Goal: Transaction & Acquisition: Purchase product/service

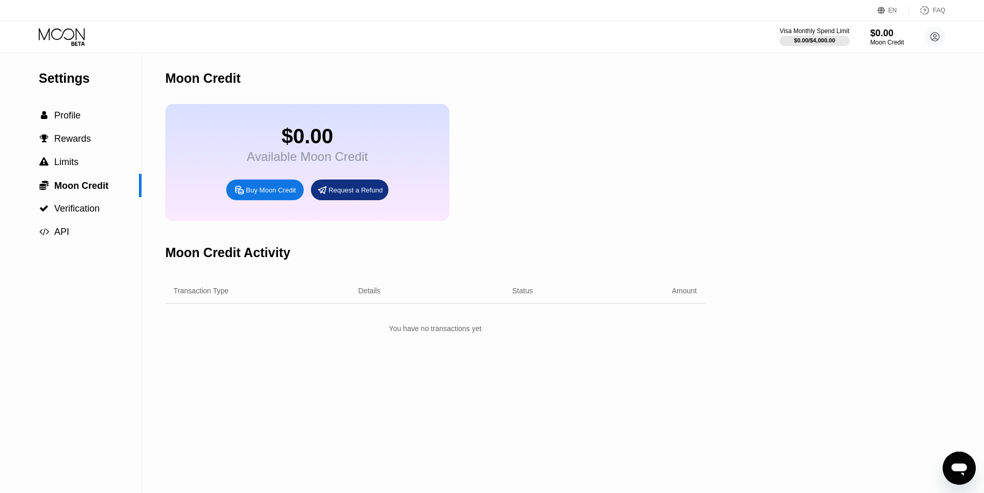
click at [478, 189] on div "$0.00 Available Moon Credit Buy Moon Credit Request a Refund" at bounding box center [435, 162] width 540 height 117
click at [561, 180] on div "$0.00 Available Moon Credit Buy Moon Credit Request a Refund" at bounding box center [435, 162] width 540 height 117
click at [250, 194] on div "Buy Moon Credit" at bounding box center [271, 190] width 50 height 9
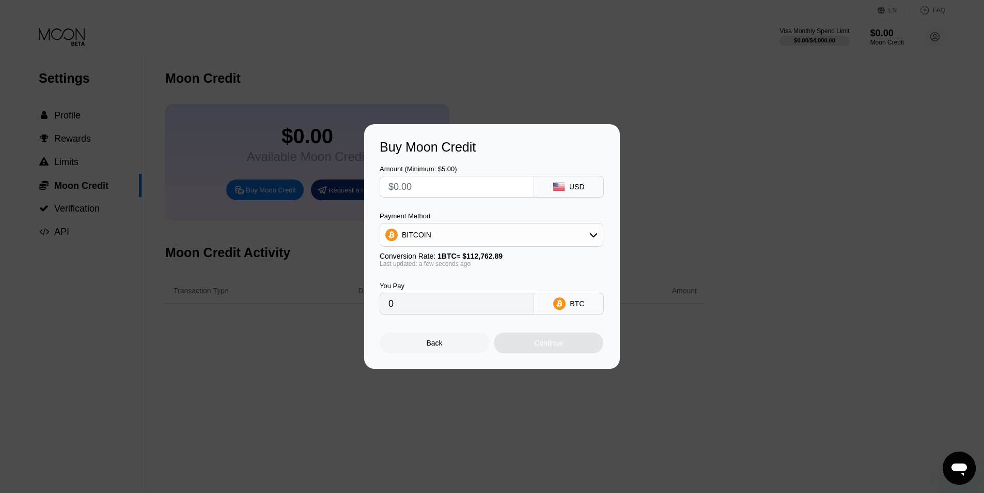
drag, startPoint x: 433, startPoint y: 187, endPoint x: 324, endPoint y: 175, distance: 109.2
click at [299, 168] on div "Buy Moon Credit Amount (Minimum: $5.00) USD Payment Method BITCOIN Conversion R…" at bounding box center [492, 246] width 984 height 244
type input "$1"
type input "0.00000887"
type input "$12"
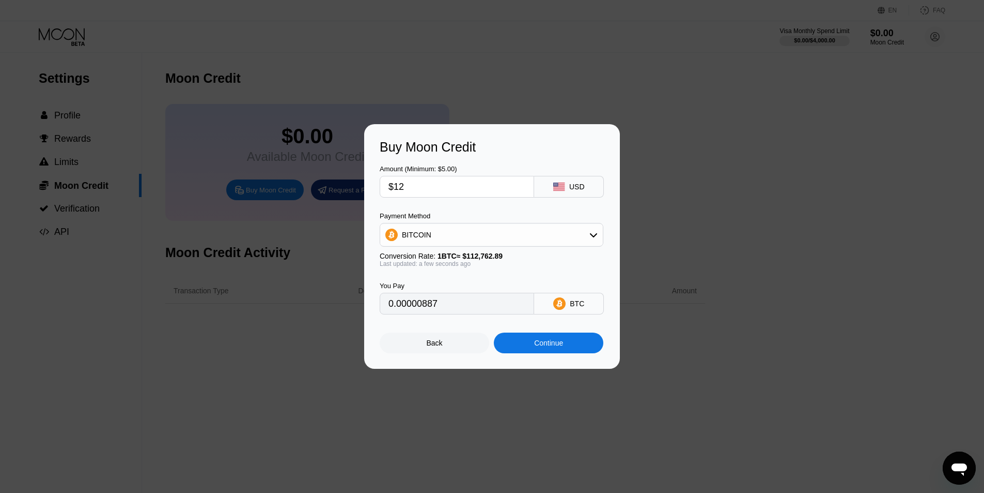
type input "0.00010642"
type input "$12"
click at [529, 344] on div "Continue" at bounding box center [549, 342] width 110 height 21
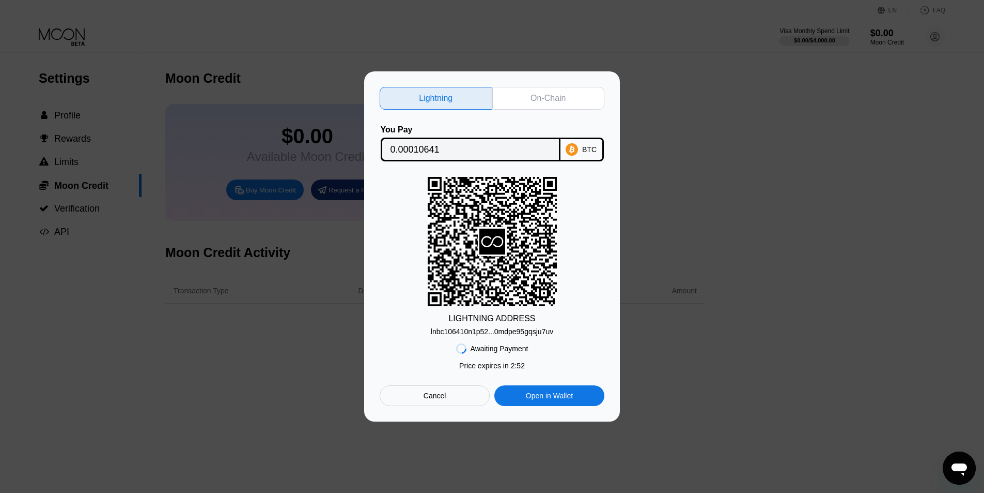
click at [448, 397] on div "Cancel" at bounding box center [435, 395] width 110 height 21
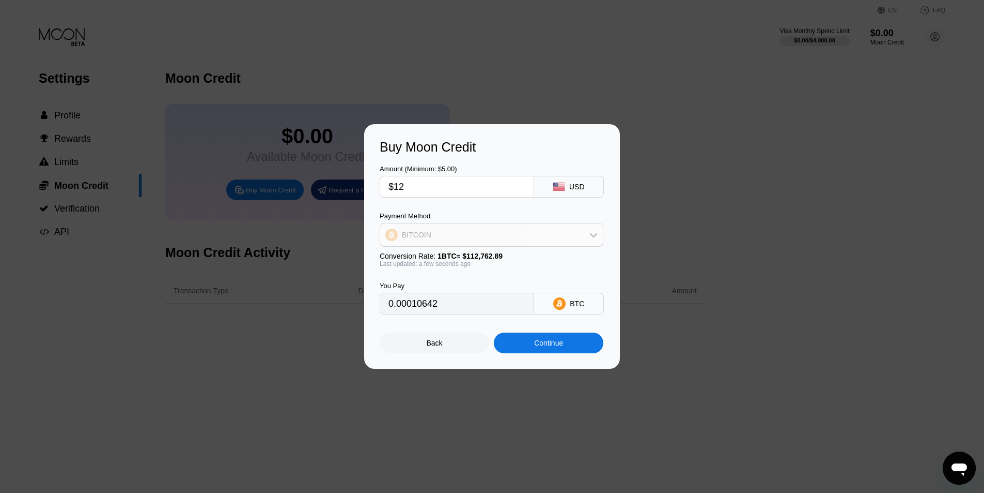
click at [447, 228] on div "BITCOIN" at bounding box center [491, 234] width 223 height 21
click at [437, 287] on span "USDT on TRON" at bounding box center [431, 286] width 52 height 8
click at [459, 239] on div "USDT on TRON" at bounding box center [491, 234] width 223 height 21
click at [448, 259] on div "BITCOIN" at bounding box center [498, 263] width 195 height 8
click at [449, 236] on div "BITCOIN" at bounding box center [491, 234] width 223 height 21
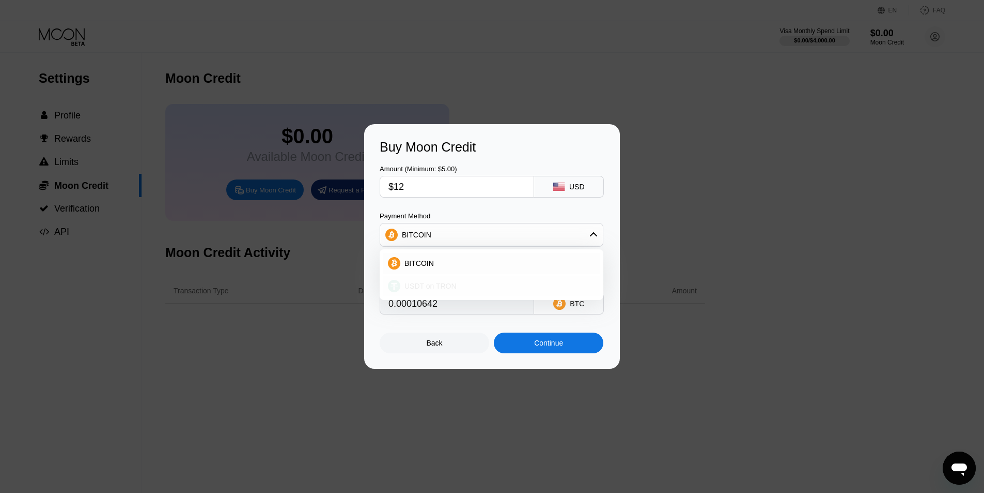
click at [430, 282] on span "USDT on TRON" at bounding box center [431, 286] width 52 height 8
type input "12.12"
drag, startPoint x: 403, startPoint y: 307, endPoint x: 416, endPoint y: 307, distance: 13.4
click at [412, 307] on input "12.12" at bounding box center [457, 303] width 137 height 21
click at [418, 307] on input "12.12" at bounding box center [457, 303] width 137 height 21
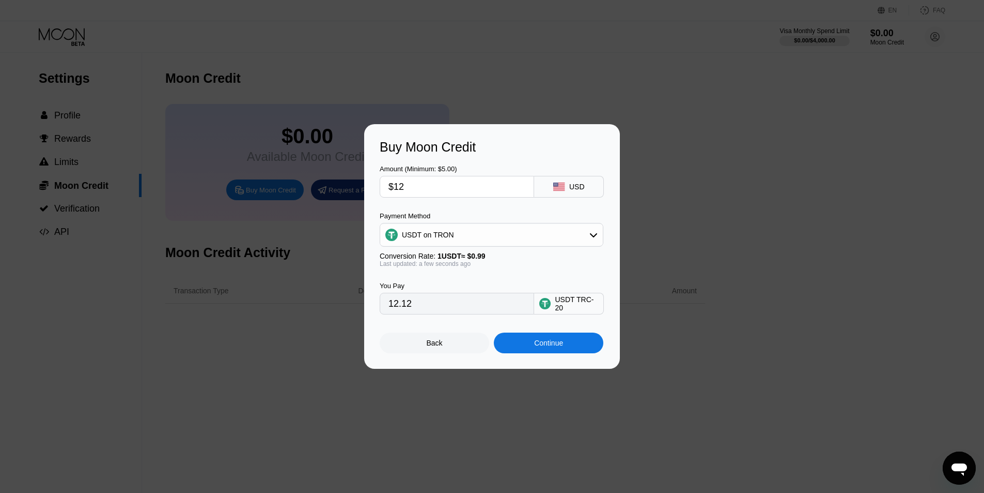
click at [548, 341] on div "Continue" at bounding box center [549, 342] width 110 height 21
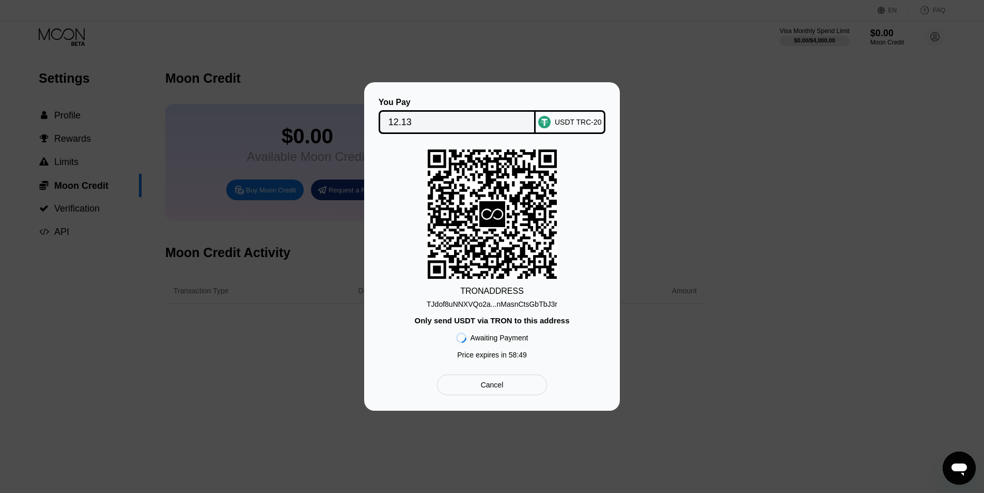
click at [501, 303] on div "TJdof8uNNXVQo2a...nMasnCtsGbTbJ3r" at bounding box center [492, 304] width 131 height 8
drag, startPoint x: 472, startPoint y: 356, endPoint x: 539, endPoint y: 358, distance: 67.2
click at [539, 358] on div "TRON ADDRESS TJdof8uNNXVQo2a...nMasnCtsGbTbJ3r Only send USDT via TRON to this …" at bounding box center [492, 256] width 225 height 214
click at [531, 356] on div "TRON ADDRESS TJdof8uNNXVQo2a...nMasnCtsGbTbJ3r Only send USDT via TRON to this …" at bounding box center [492, 256] width 225 height 214
click at [775, 105] on div "You Pay 12.13 USDT TRC-20 TRON ADDRESS TJdof8uNNXVQo2a...nMasnCtsGbTbJ3r Only s…" at bounding box center [492, 246] width 984 height 328
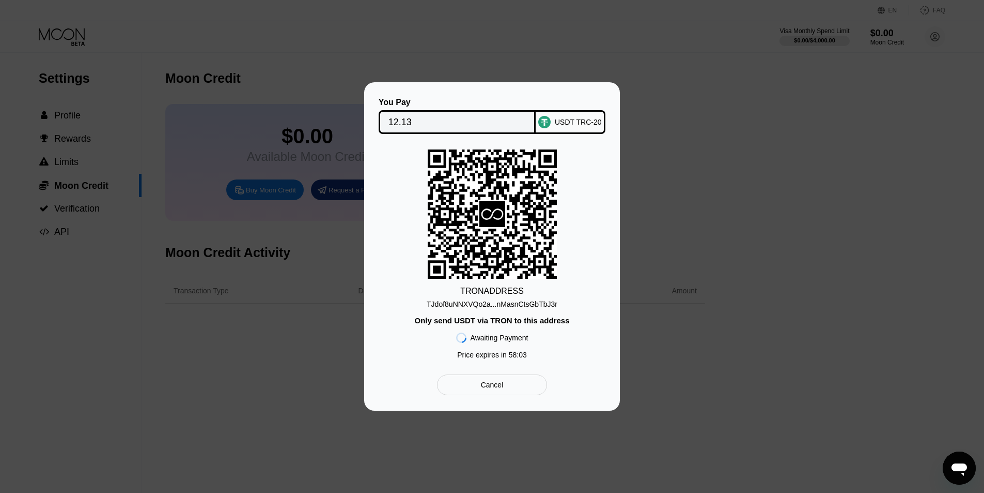
click at [776, 169] on div "You Pay 12.13 USDT TRC-20 TRON ADDRESS TJdof8uNNXVQo2a...nMasnCtsGbTbJ3r Only s…" at bounding box center [492, 246] width 984 height 328
click at [505, 386] on div "Cancel" at bounding box center [492, 384] width 110 height 21
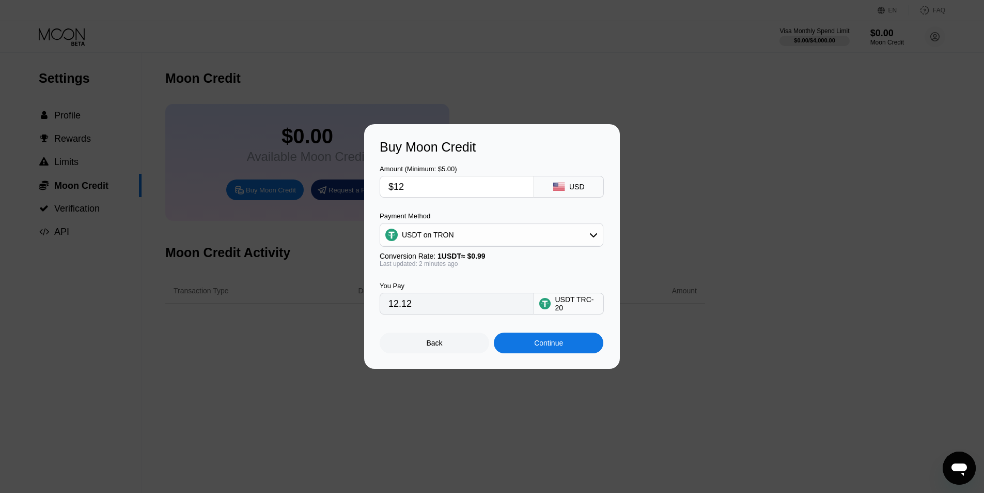
click at [436, 343] on div "Back" at bounding box center [435, 342] width 16 height 8
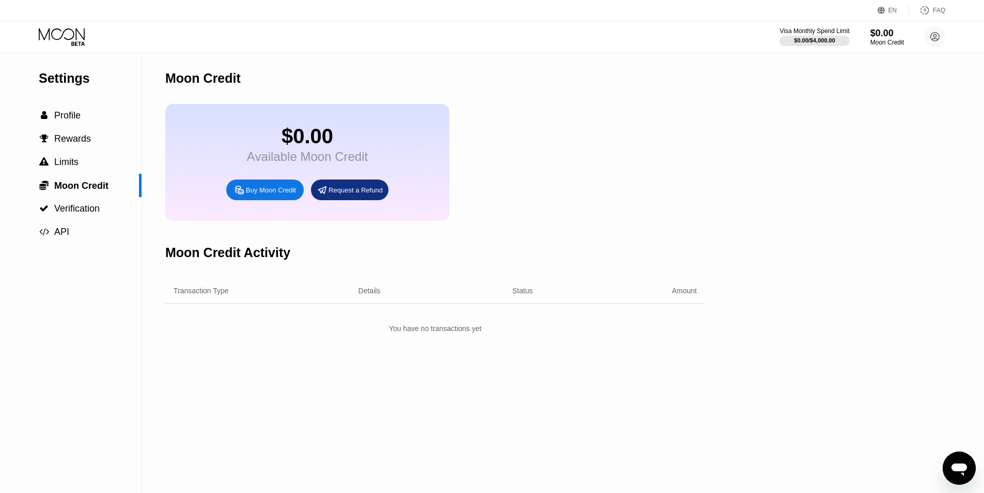
click at [909, 214] on div "Settings  Profile  Rewards  Limits  Moon Credit  Verification  API Moon C…" at bounding box center [492, 273] width 984 height 440
click at [706, 177] on div "Settings  Profile  Rewards  Limits  Moon Credit  Verification  API Moon C…" at bounding box center [492, 273] width 984 height 440
click at [596, 250] on div "Moon Credit Activity" at bounding box center [435, 252] width 540 height 51
